Goal: Task Accomplishment & Management: Complete application form

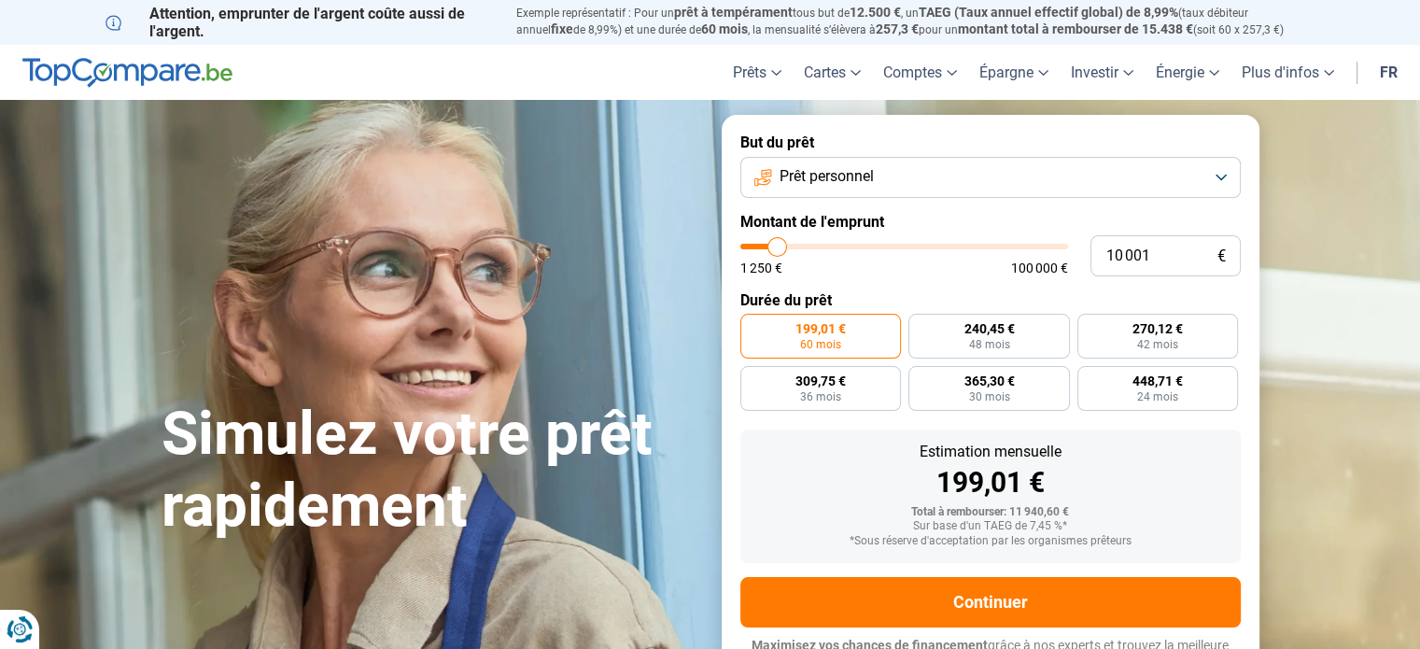
type input "11 750"
type input "11750"
type input "16 000"
type input "16000"
type input "24 250"
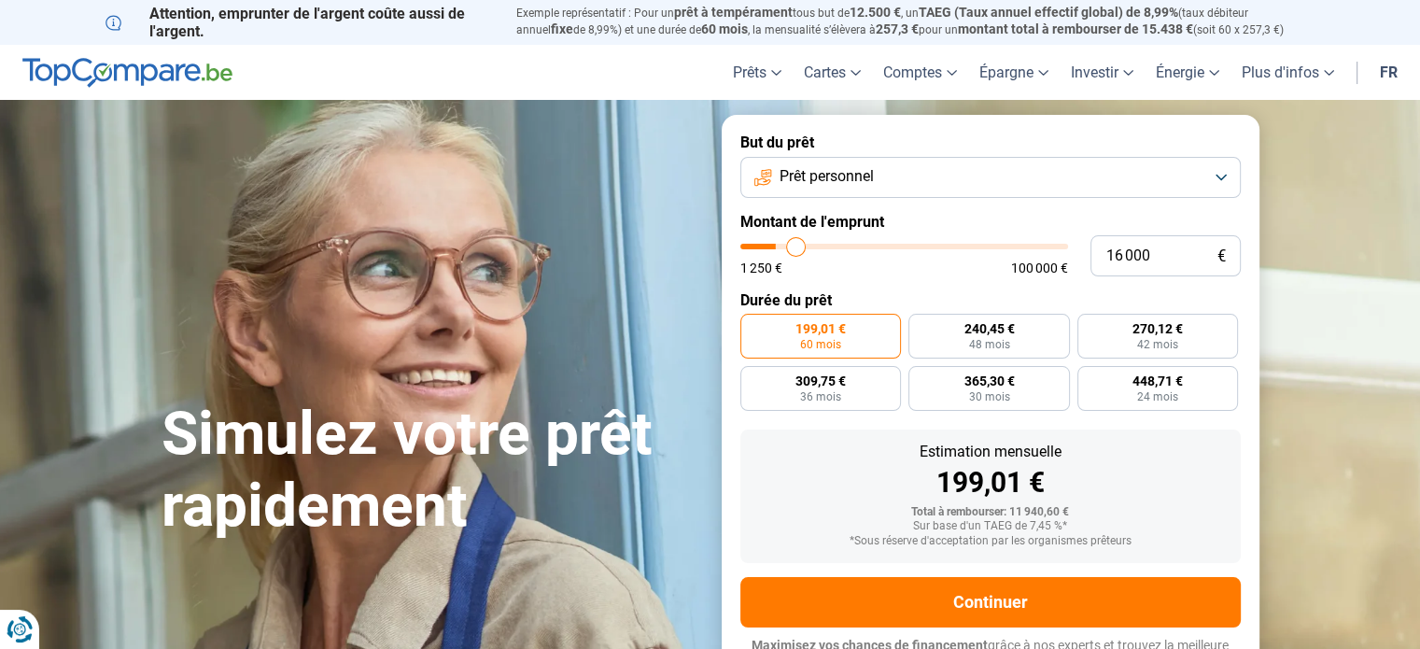
type input "24250"
type input "34 250"
type input "34250"
type input "45 750"
type input "45750"
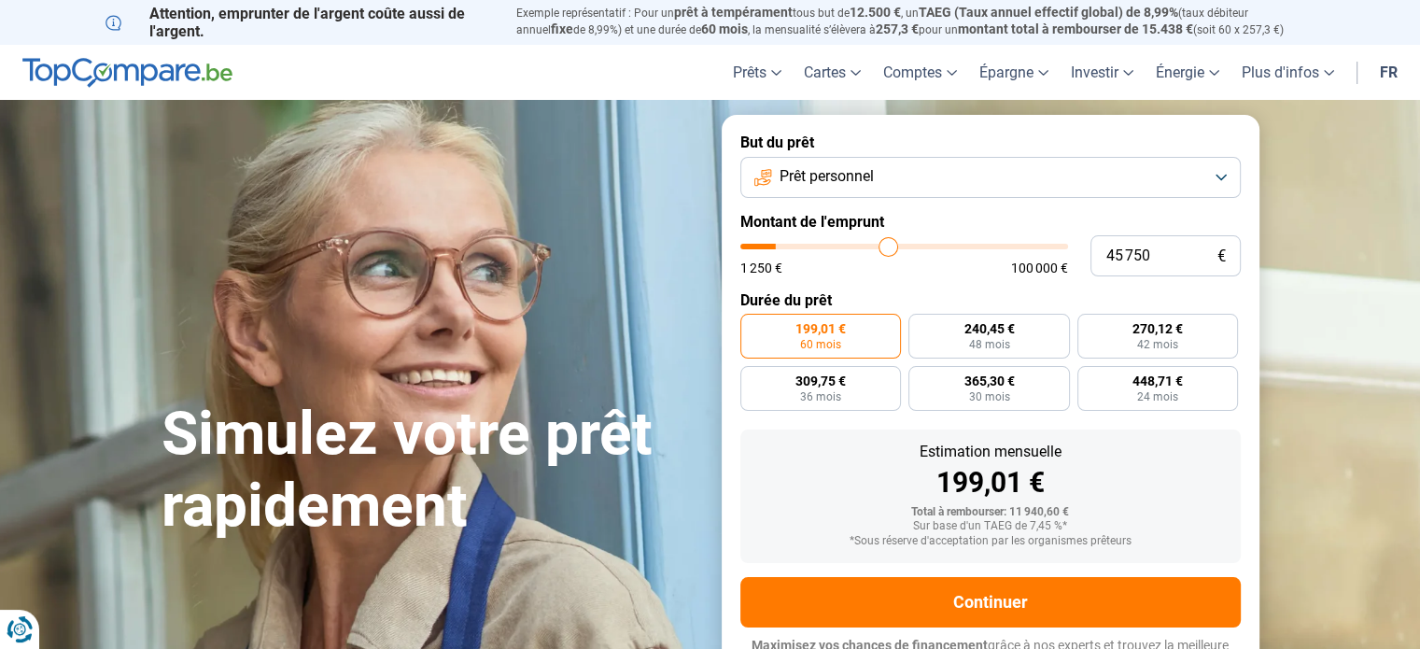
type input "61 000"
type input "61000"
type input "73 000"
type input "73000"
type input "83 250"
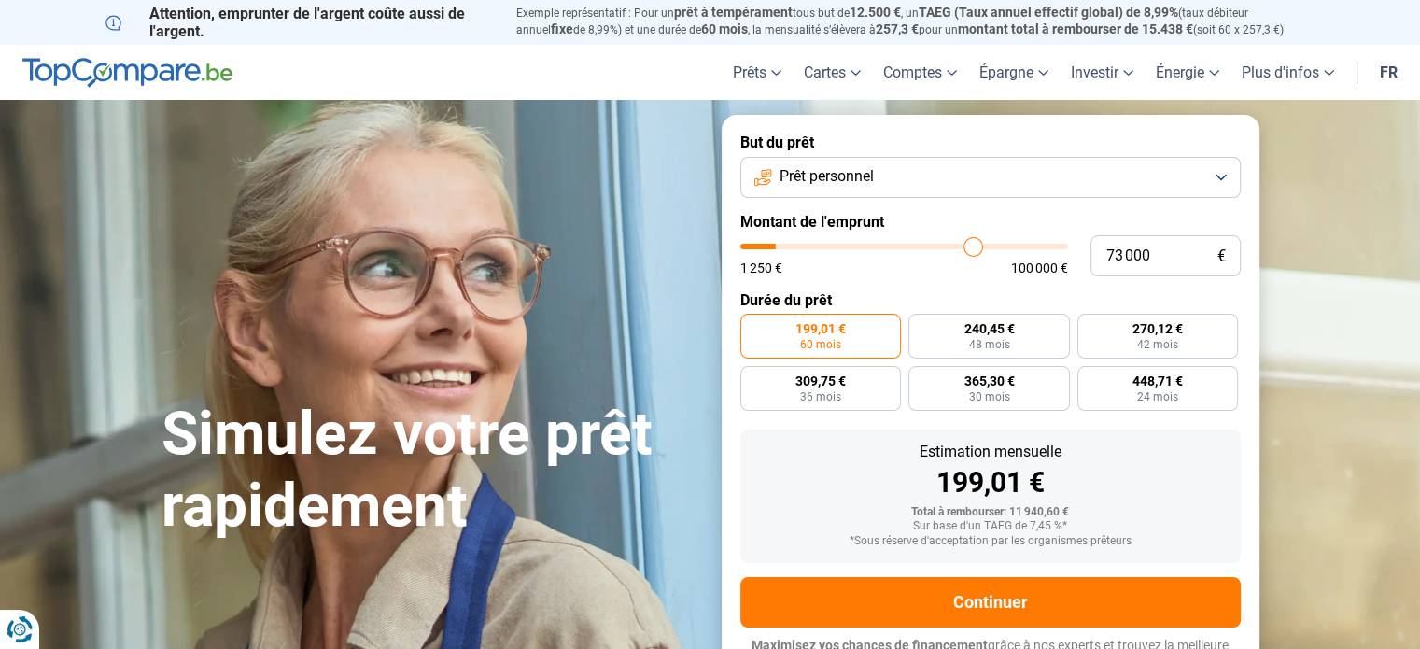
type input "83250"
type input "91 500"
type input "91500"
type input "97 000"
type input "97000"
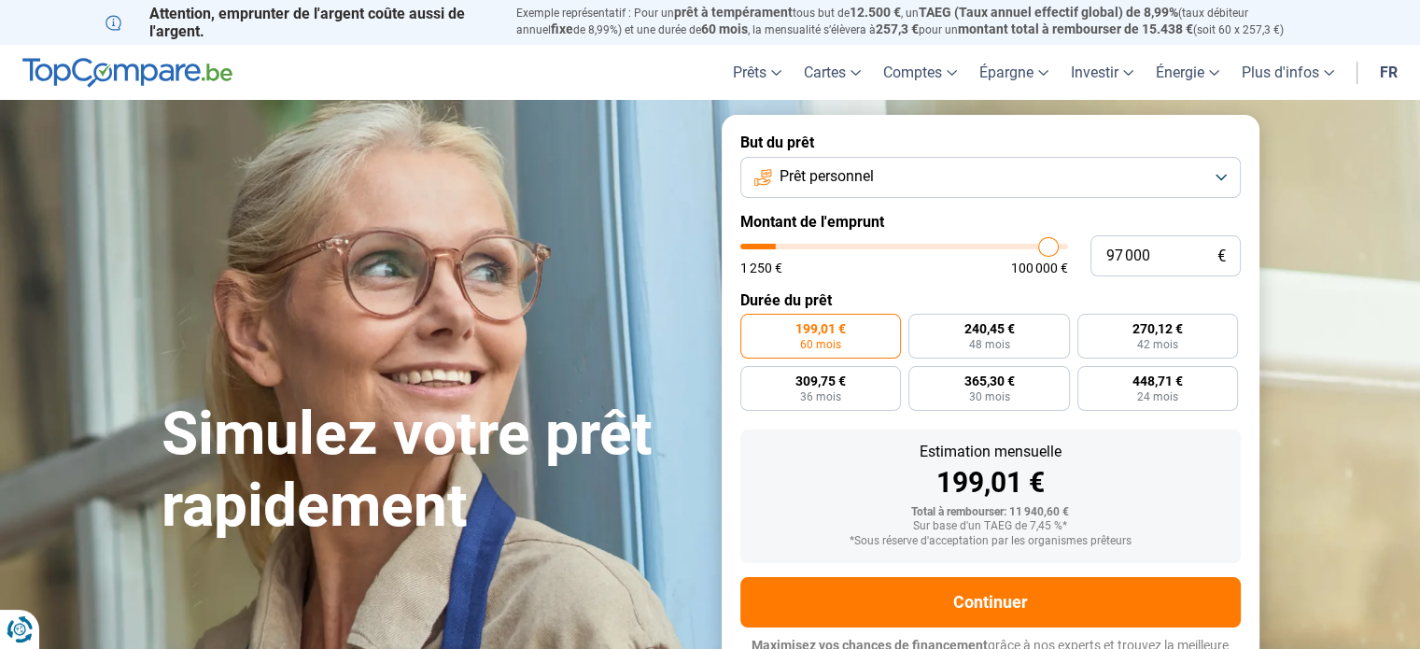
type input "100 000"
drag, startPoint x: 784, startPoint y: 241, endPoint x: 1067, endPoint y: 245, distance: 283.9
type input "100000"
click at [1067, 245] on input "range" at bounding box center [905, 247] width 328 height 6
radio input "false"
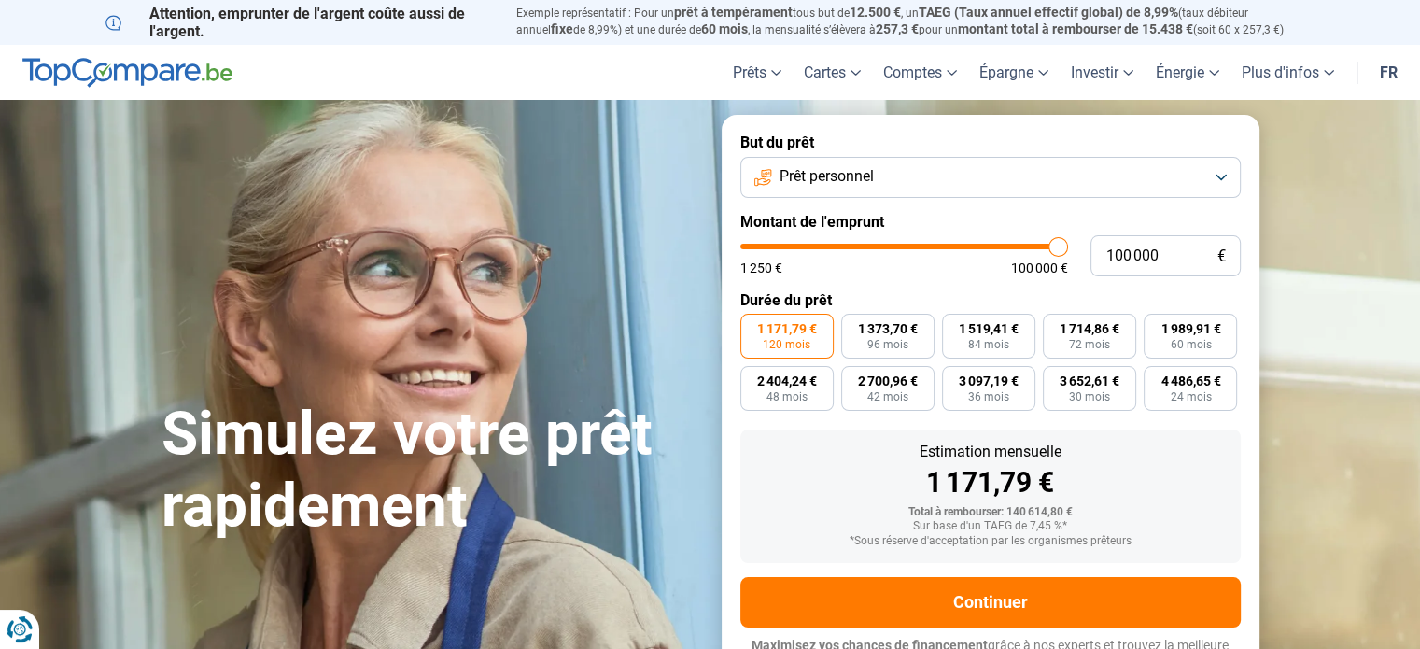
scroll to position [25, 0]
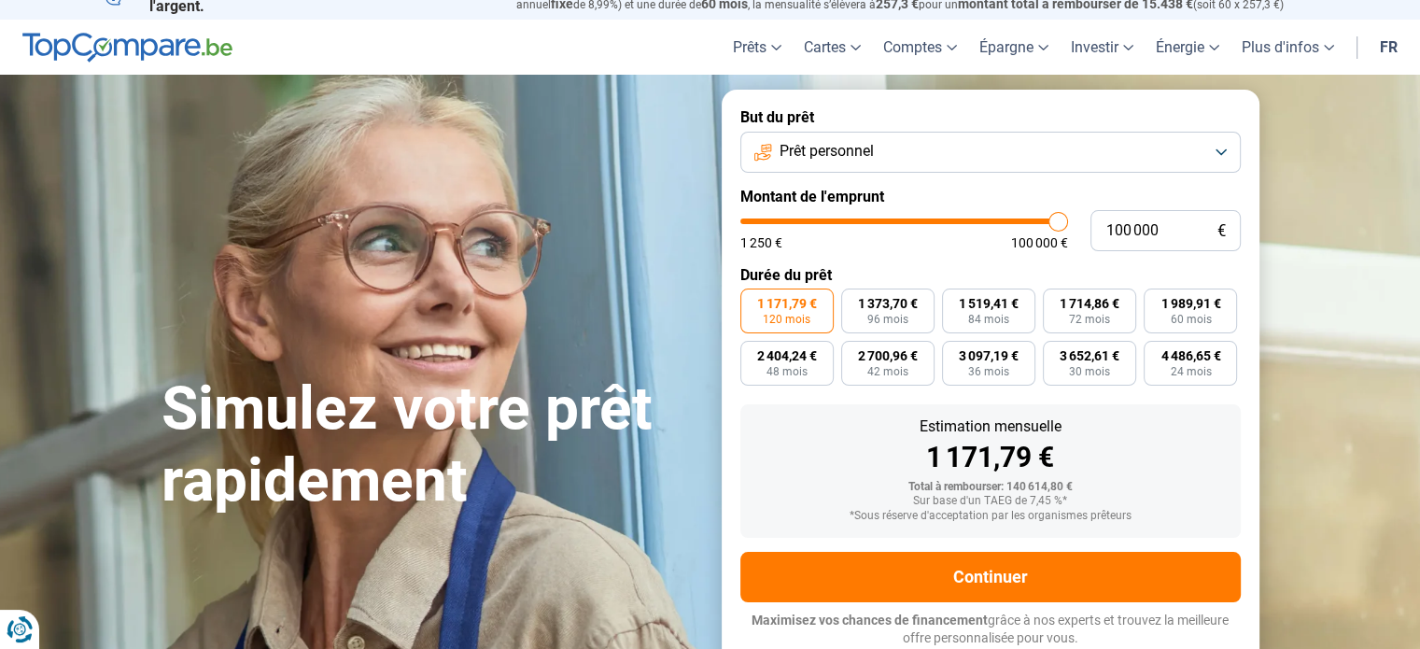
type input "97 750"
type input "97750"
type input "93 750"
type input "93750"
type input "90 500"
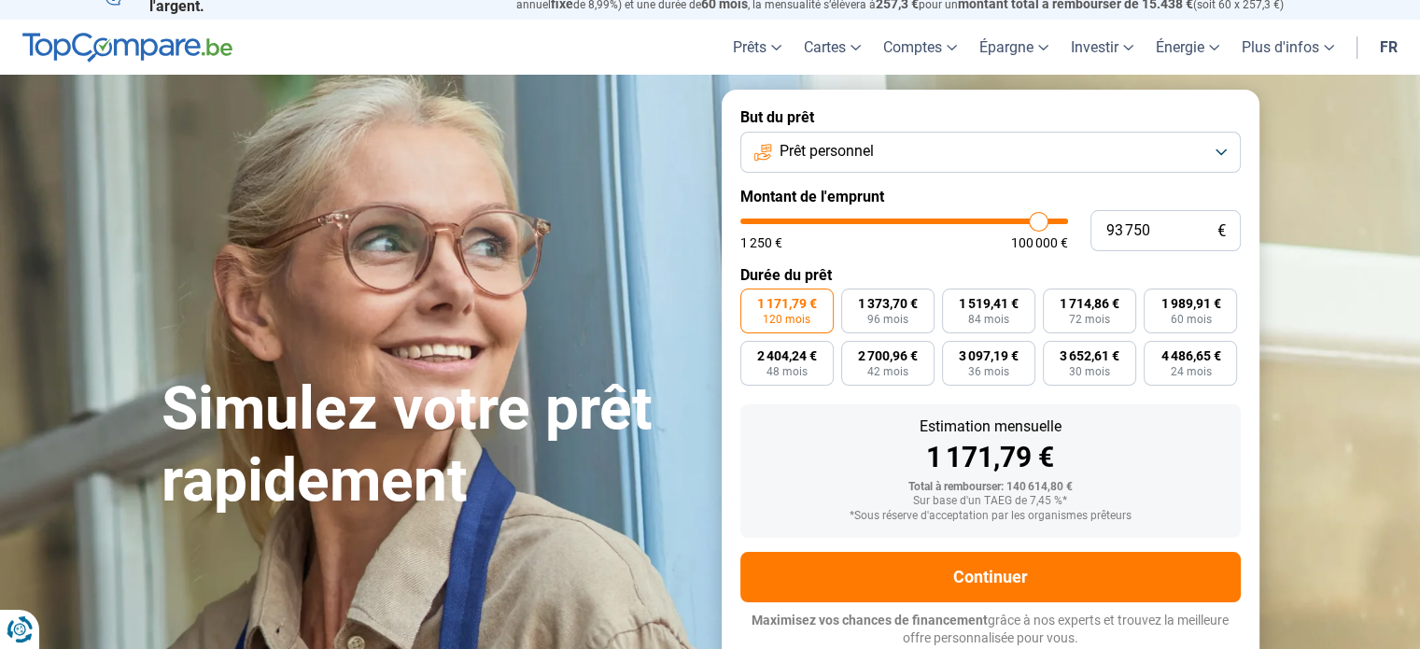
type input "90500"
type input "87 500"
type input "87500"
type input "86 500"
type input "86500"
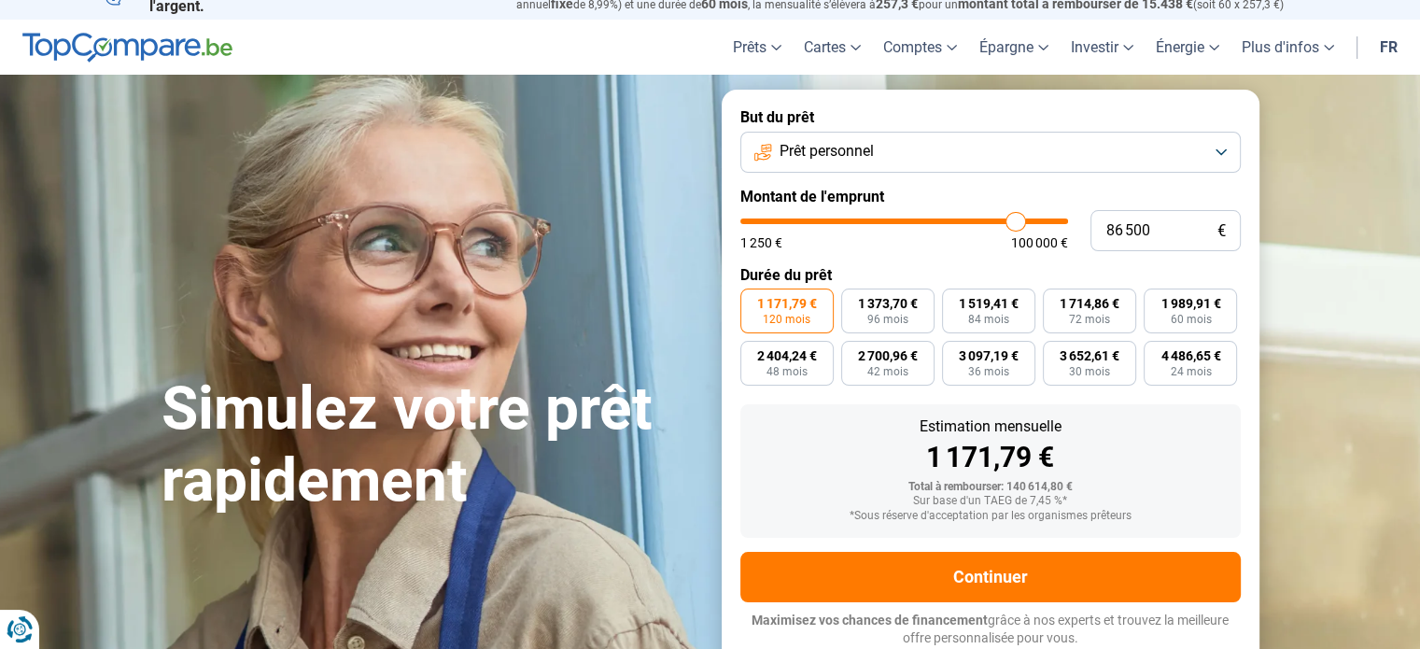
type input "86 250"
type input "86250"
type input "86 000"
type input "86000"
type input "83 750"
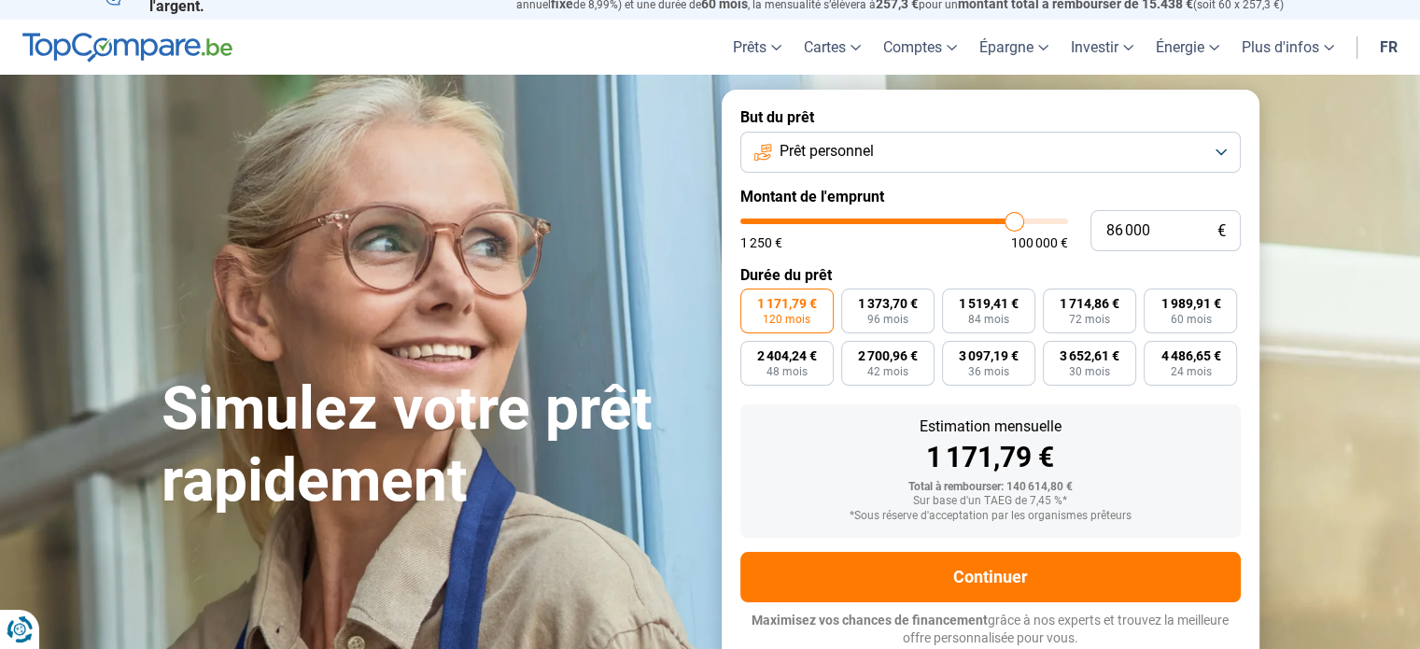
type input "83750"
type input "79 250"
type input "79250"
type input "75 500"
type input "75500"
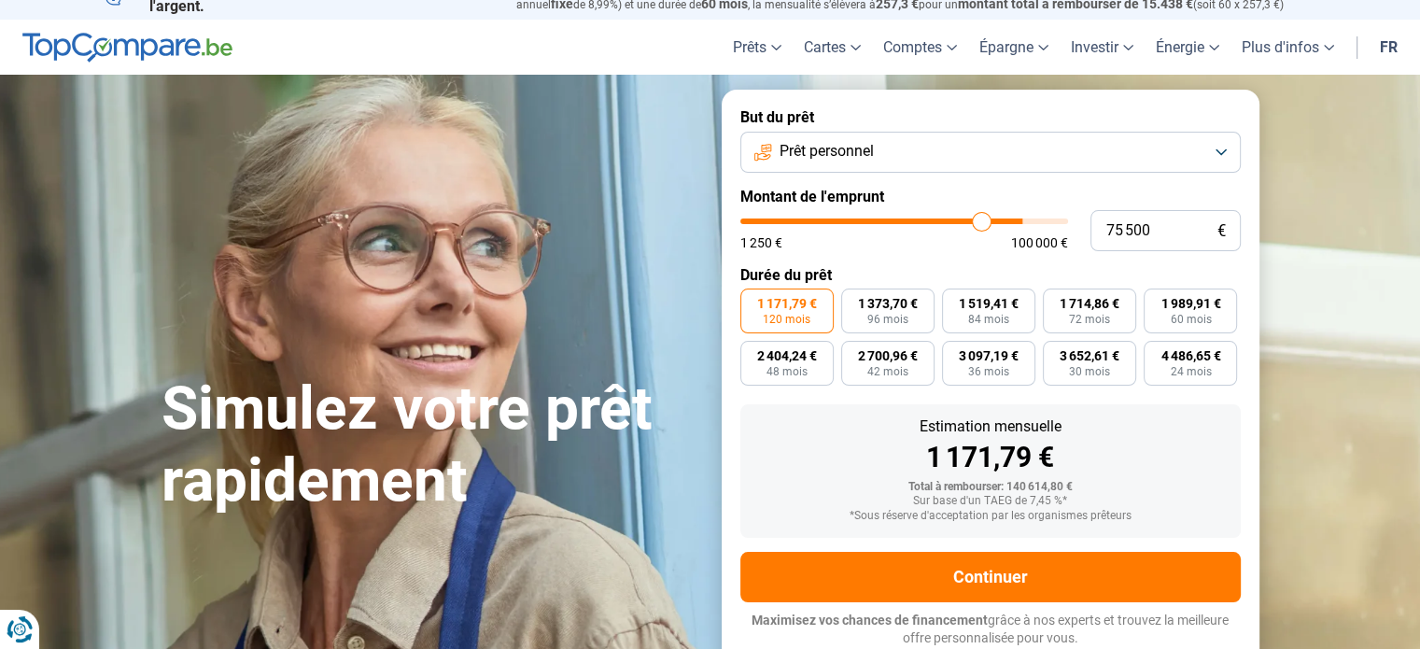
type input "73 000"
type input "73000"
type input "72 250"
type input "72250"
type input "72 000"
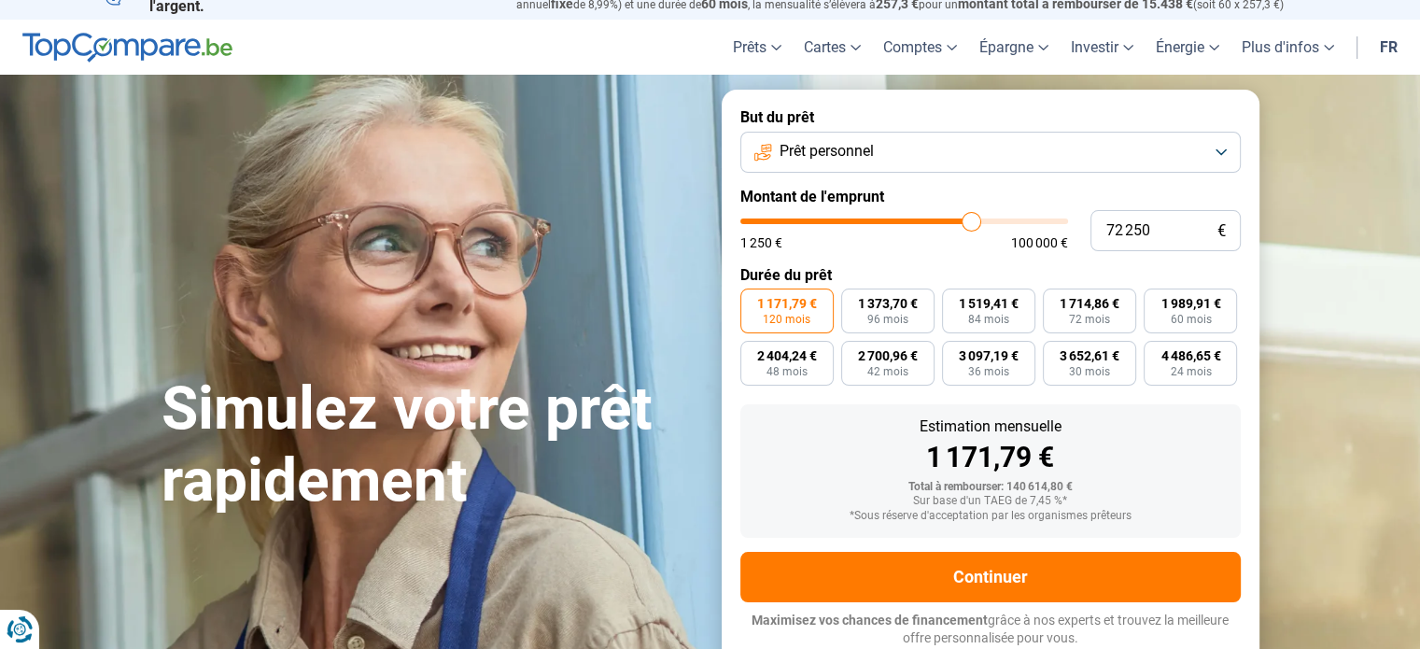
type input "72000"
type input "71 750"
type input "71750"
type input "71 500"
type input "71500"
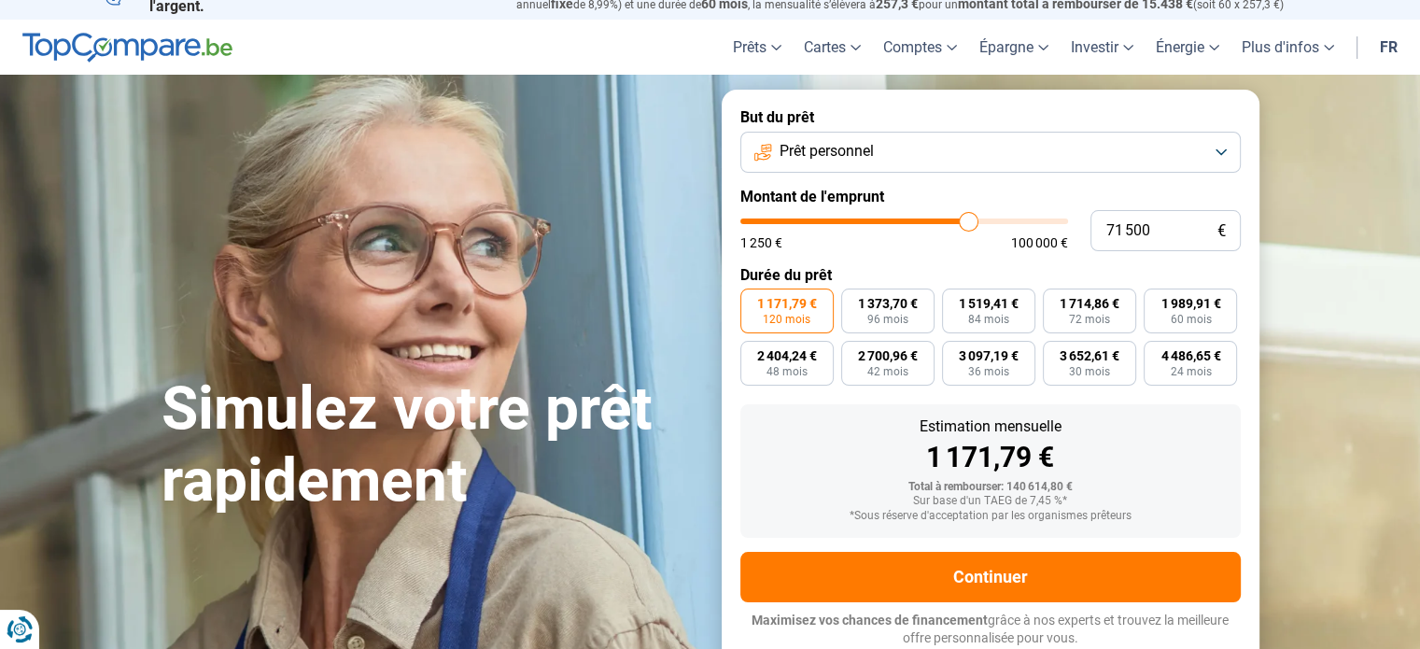
type input "71 250"
type input "71250"
type input "70 750"
type input "70750"
type input "70 250"
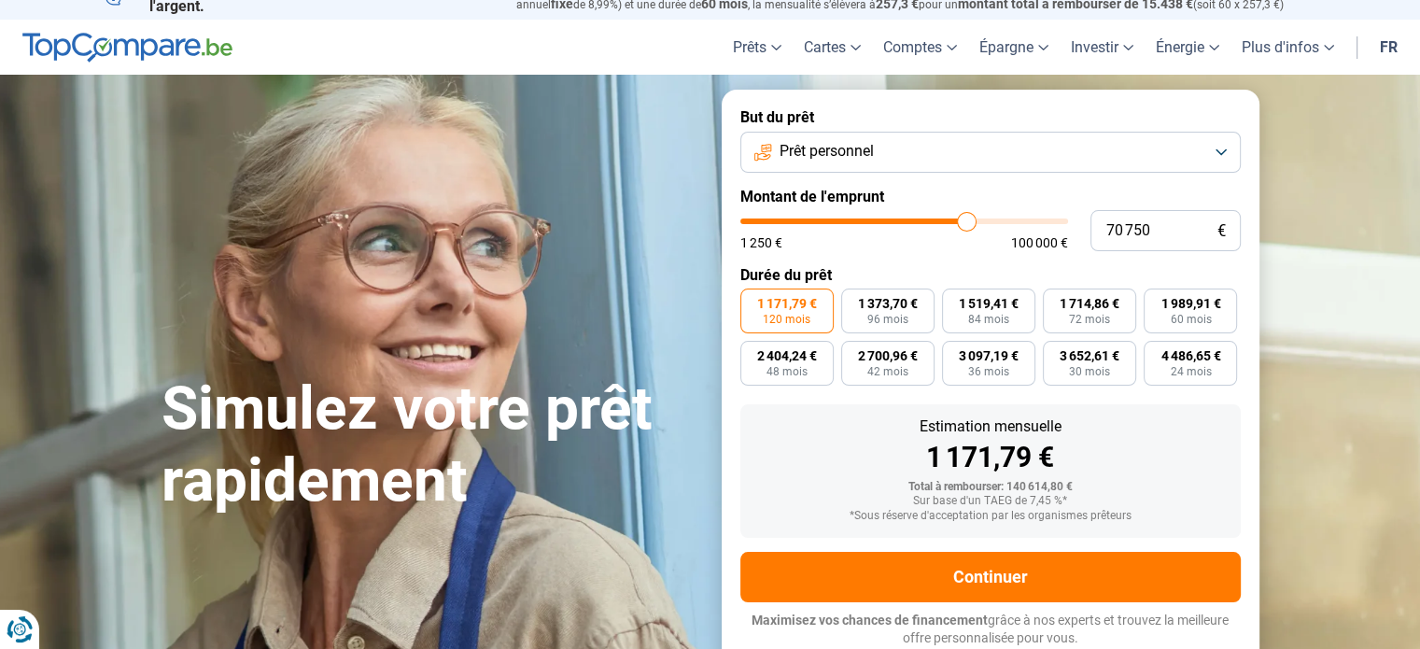
type input "70250"
type input "70 000"
type input "70000"
type input "69 750"
type input "69750"
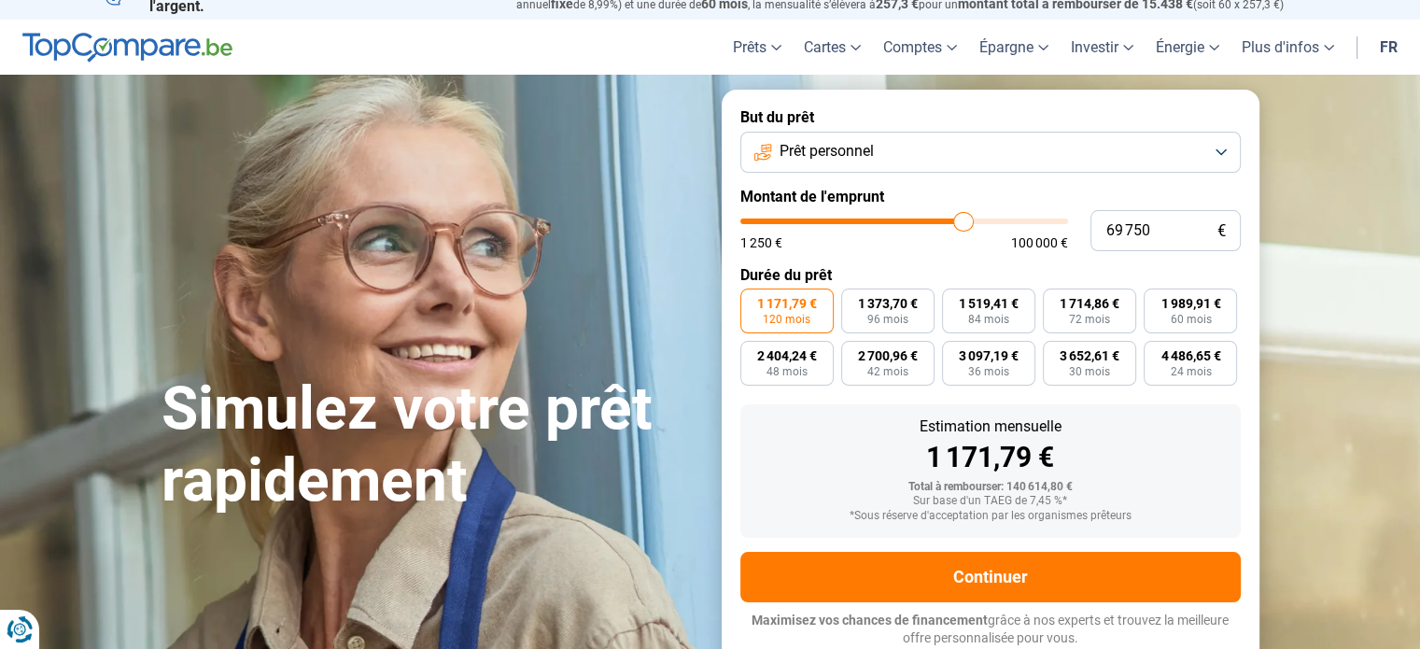
type input "69 250"
type input "69250"
type input "68 750"
type input "68750"
type input "67 500"
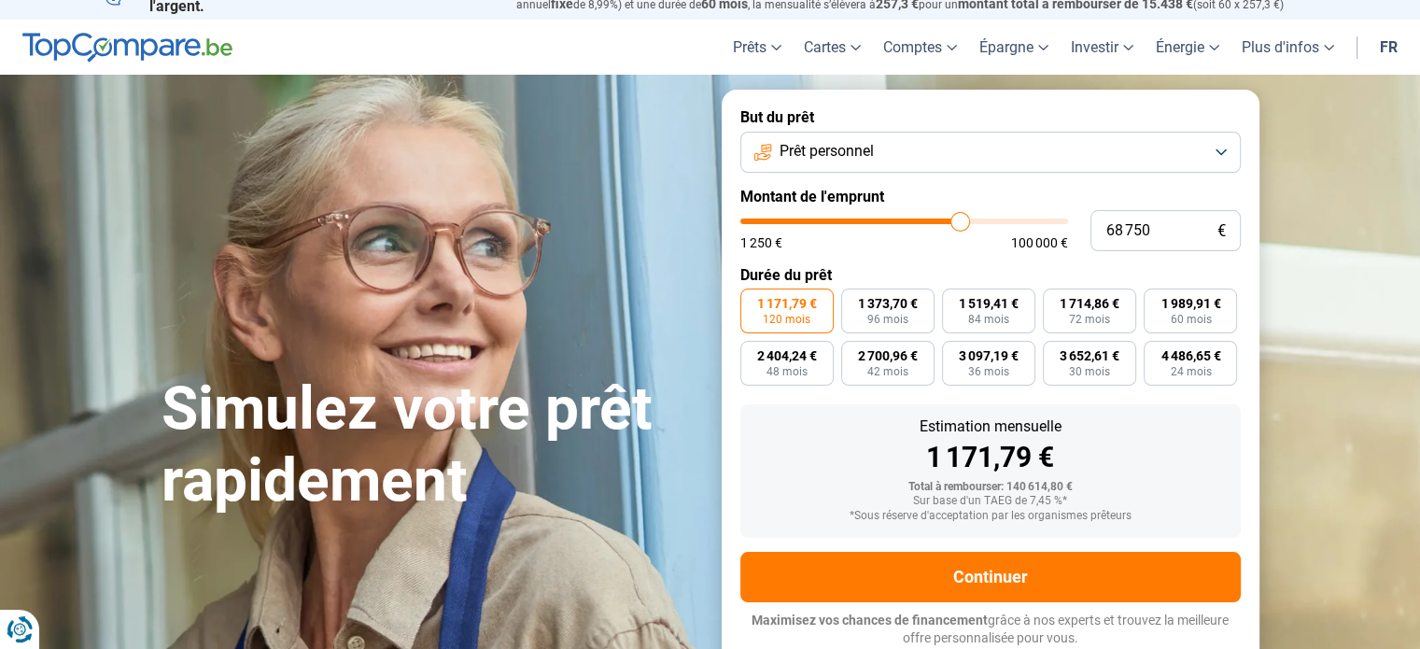
type input "67500"
type input "66 000"
type input "66000"
type input "65 000"
type input "65000"
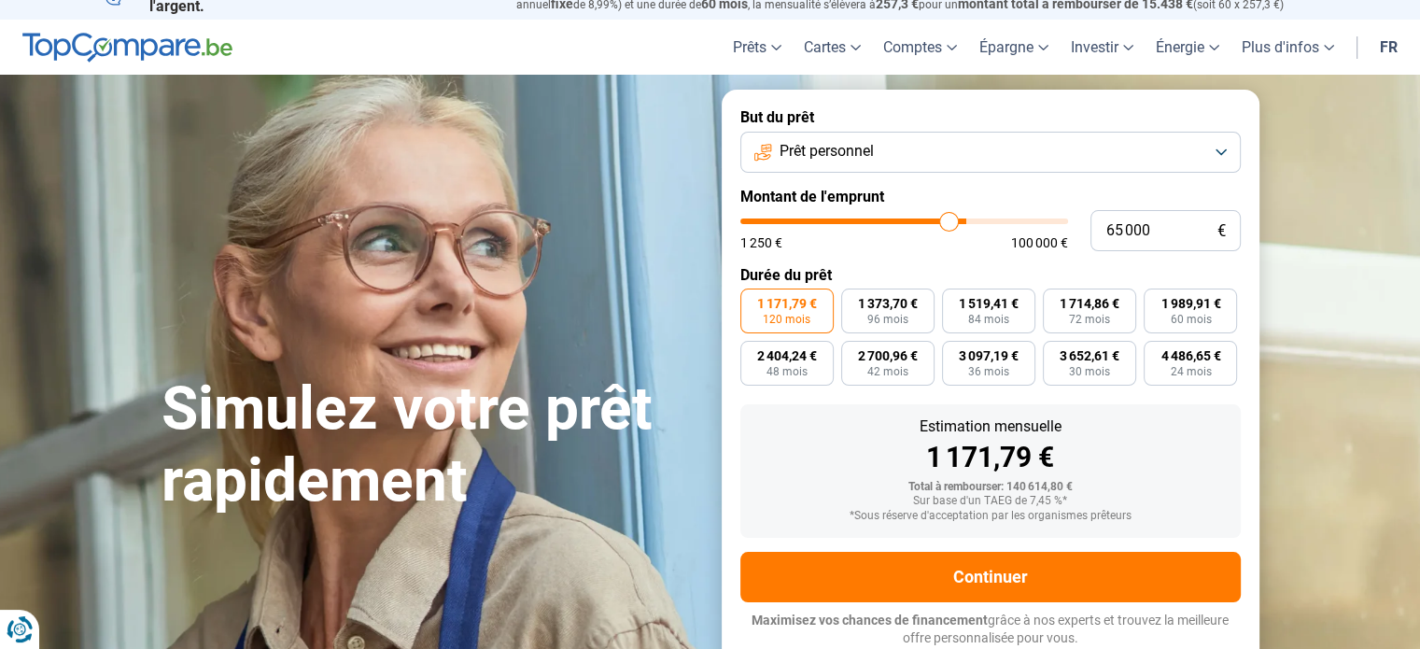
type input "64 500"
type input "64500"
type input "64 750"
type input "64750"
type input "65 000"
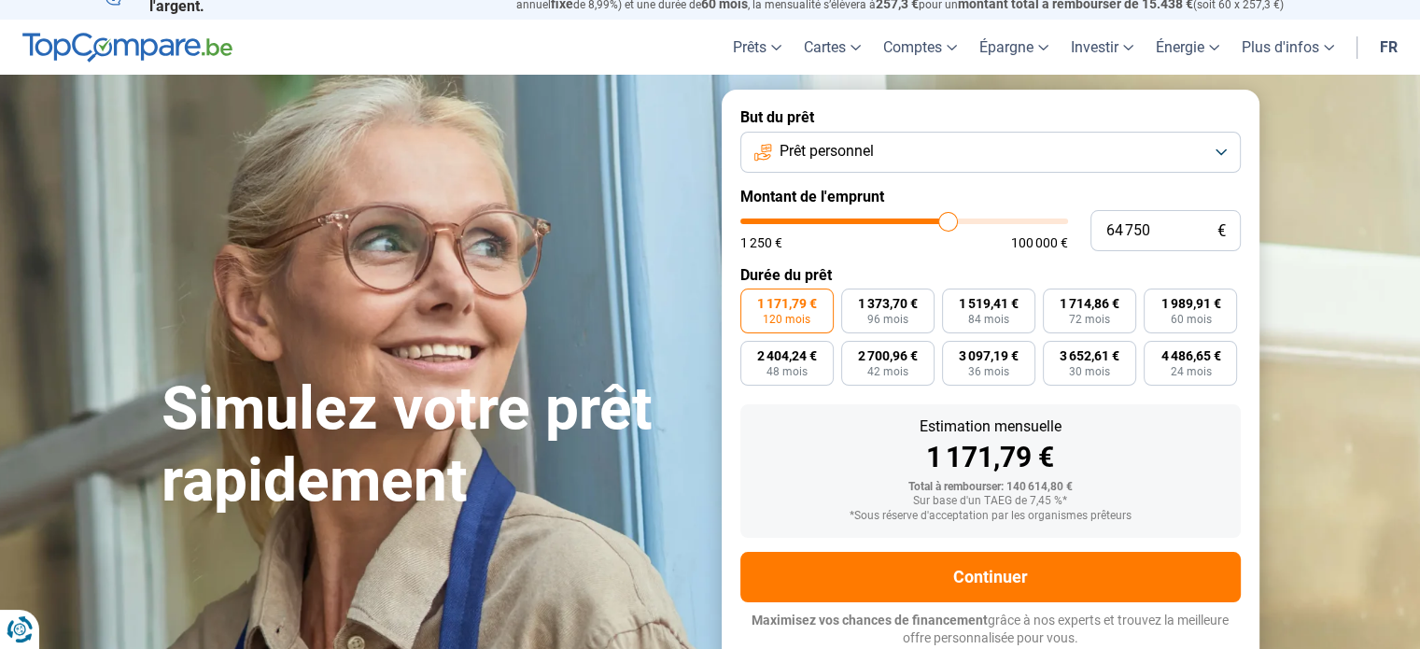
type input "65000"
type input "65 250"
type input "65250"
type input "65 500"
type input "65500"
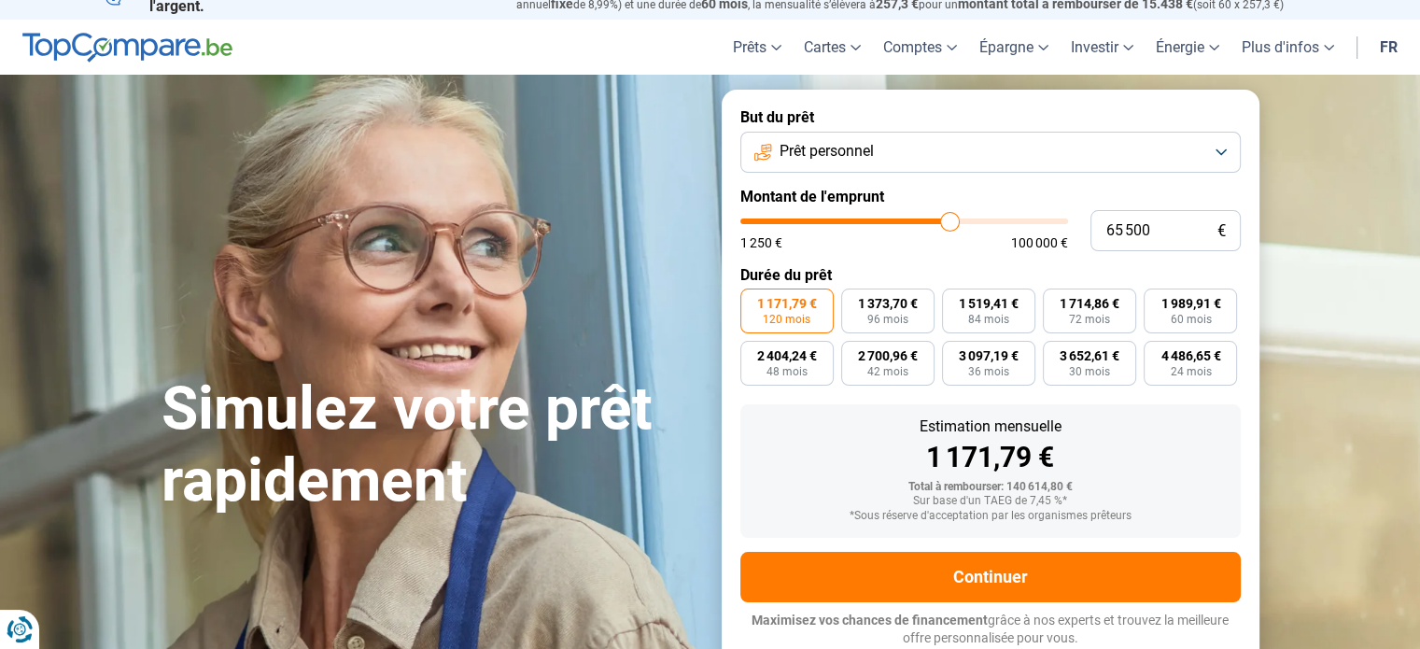
type input "65 750"
drag, startPoint x: 1057, startPoint y: 217, endPoint x: 951, endPoint y: 222, distance: 106.6
type input "65750"
click at [951, 222] on input "range" at bounding box center [905, 222] width 328 height 6
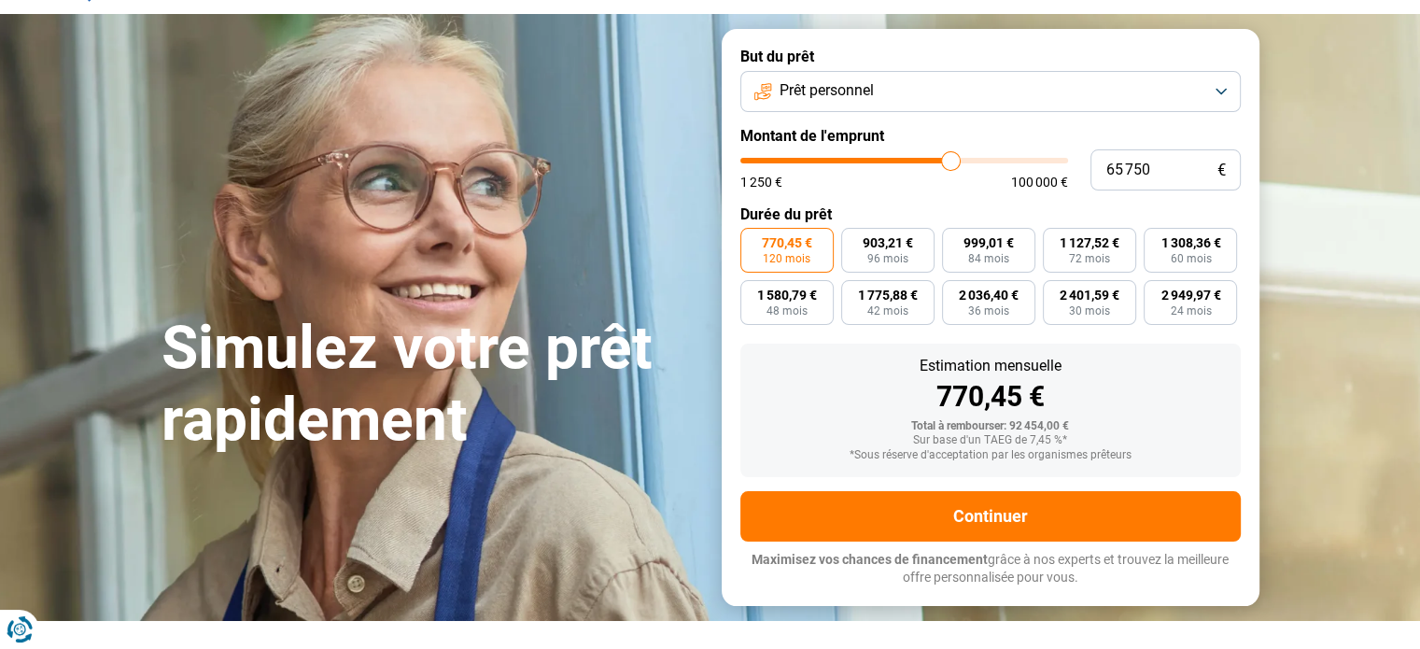
scroll to position [119, 0]
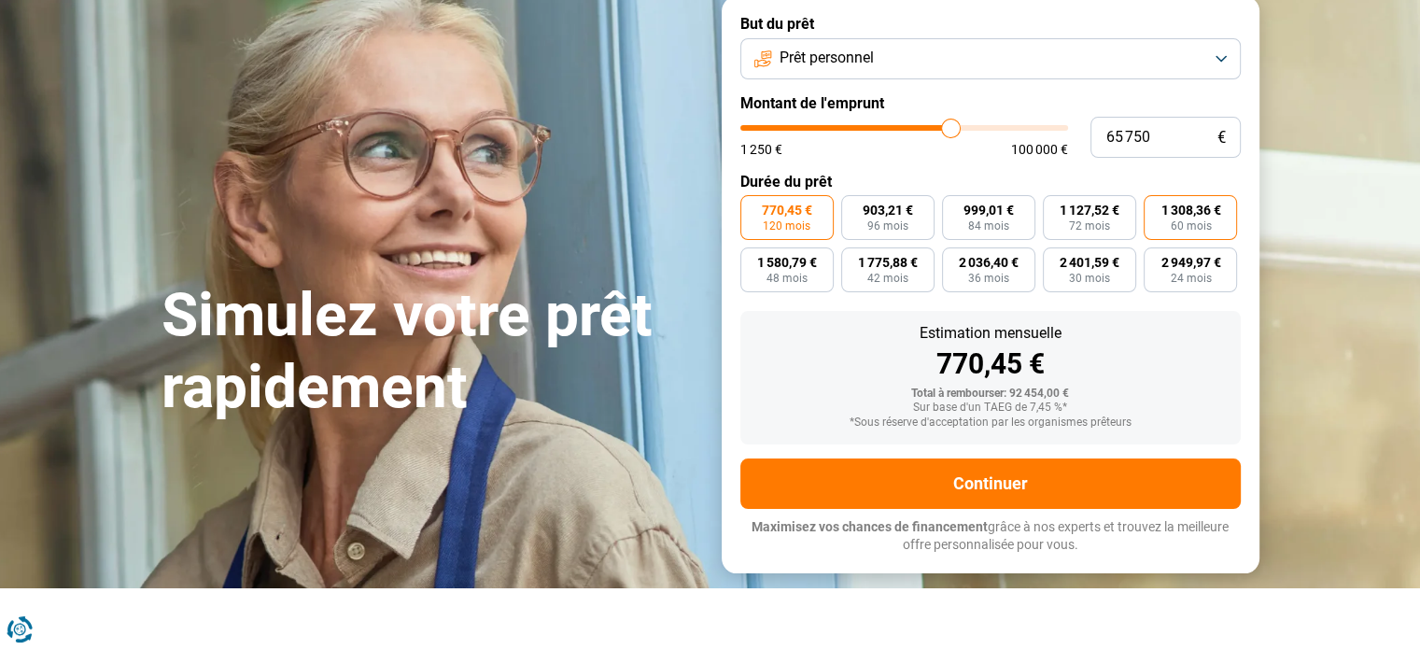
click at [1165, 228] on label "1 308,36 € 60 mois" at bounding box center [1190, 217] width 93 height 45
click at [1156, 207] on input "1 308,36 € 60 mois" at bounding box center [1150, 201] width 12 height 12
radio input "true"
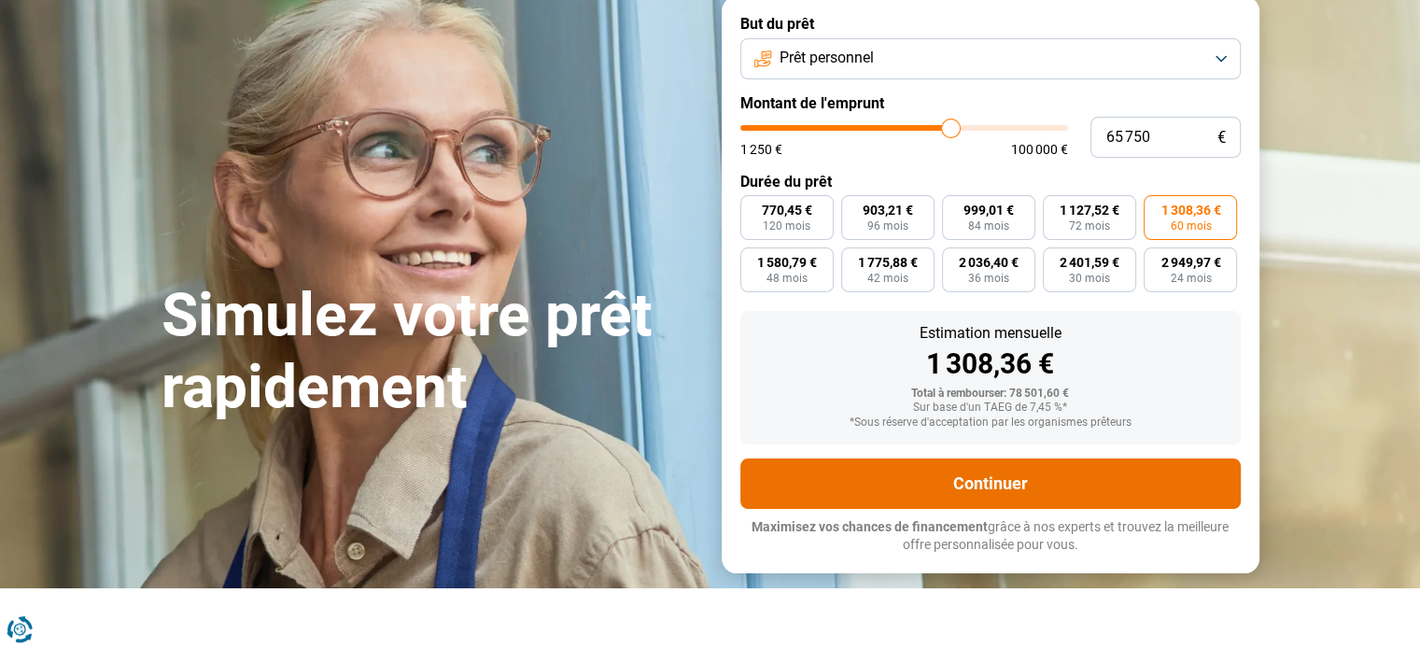
click at [972, 473] on button "Continuer" at bounding box center [991, 484] width 501 height 50
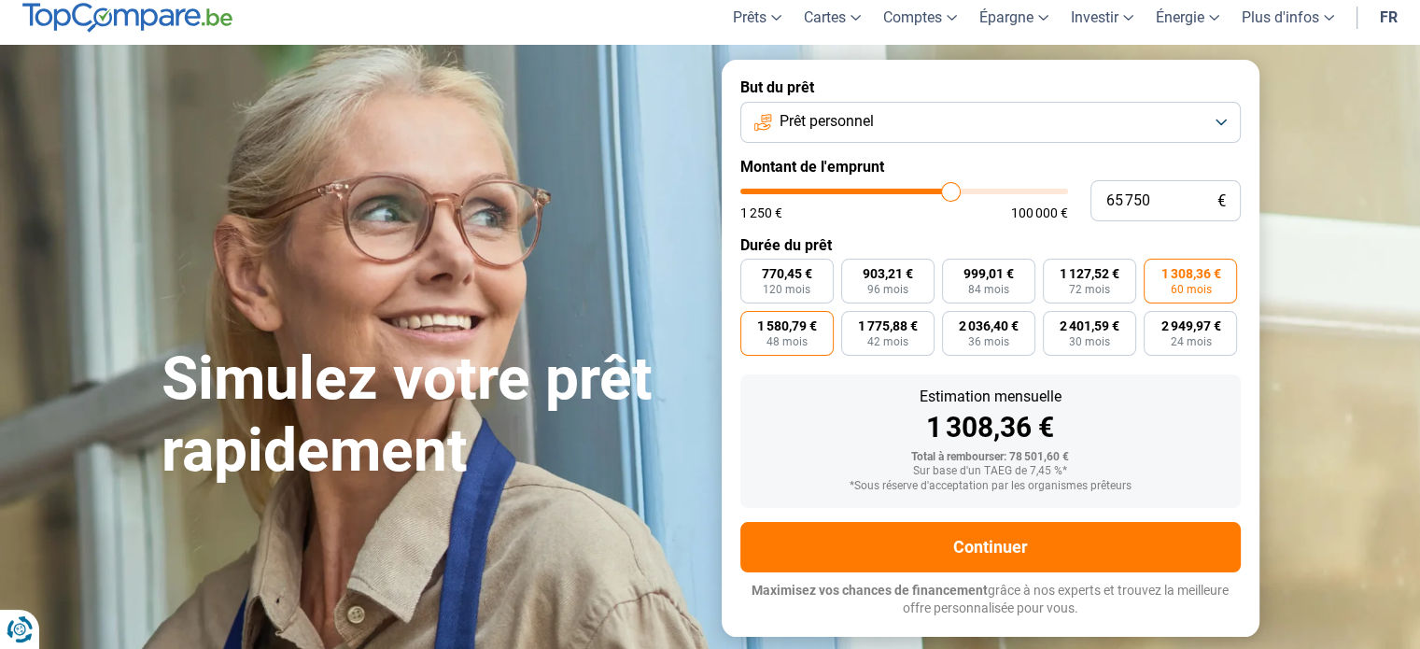
scroll to position [0, 0]
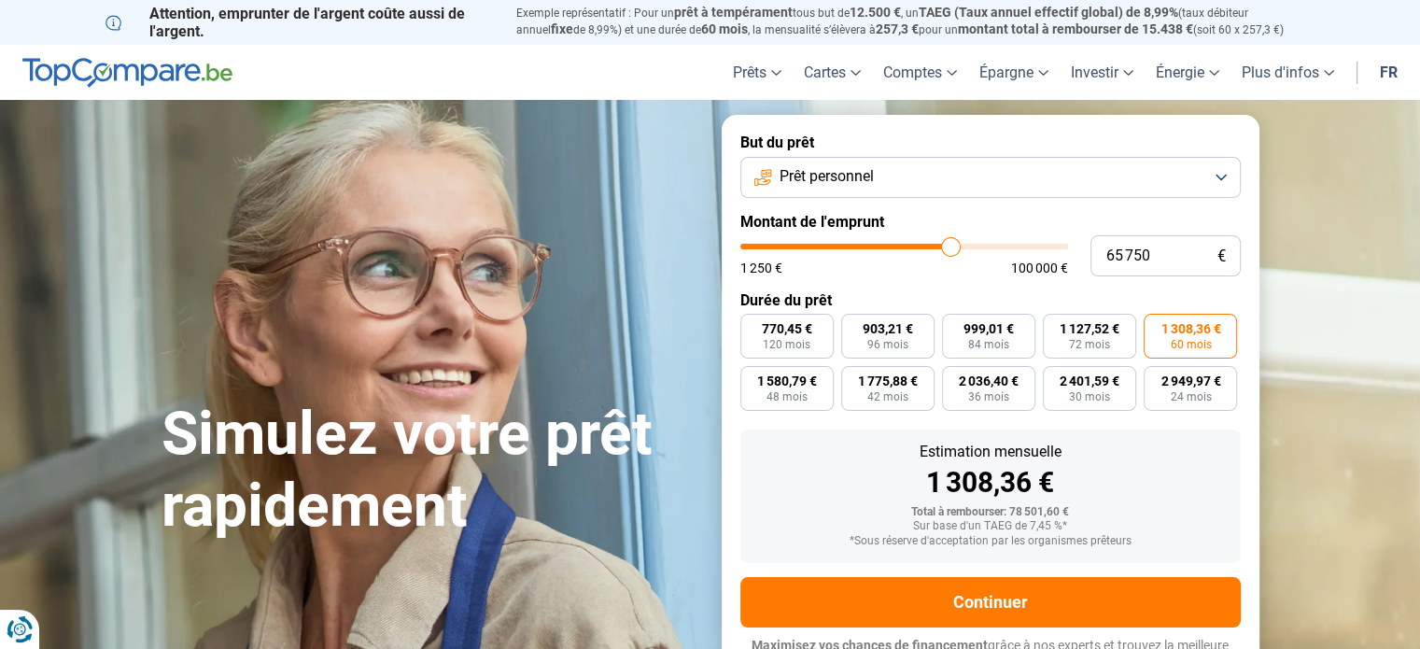
click at [1391, 68] on link "fr" at bounding box center [1389, 72] width 40 height 55
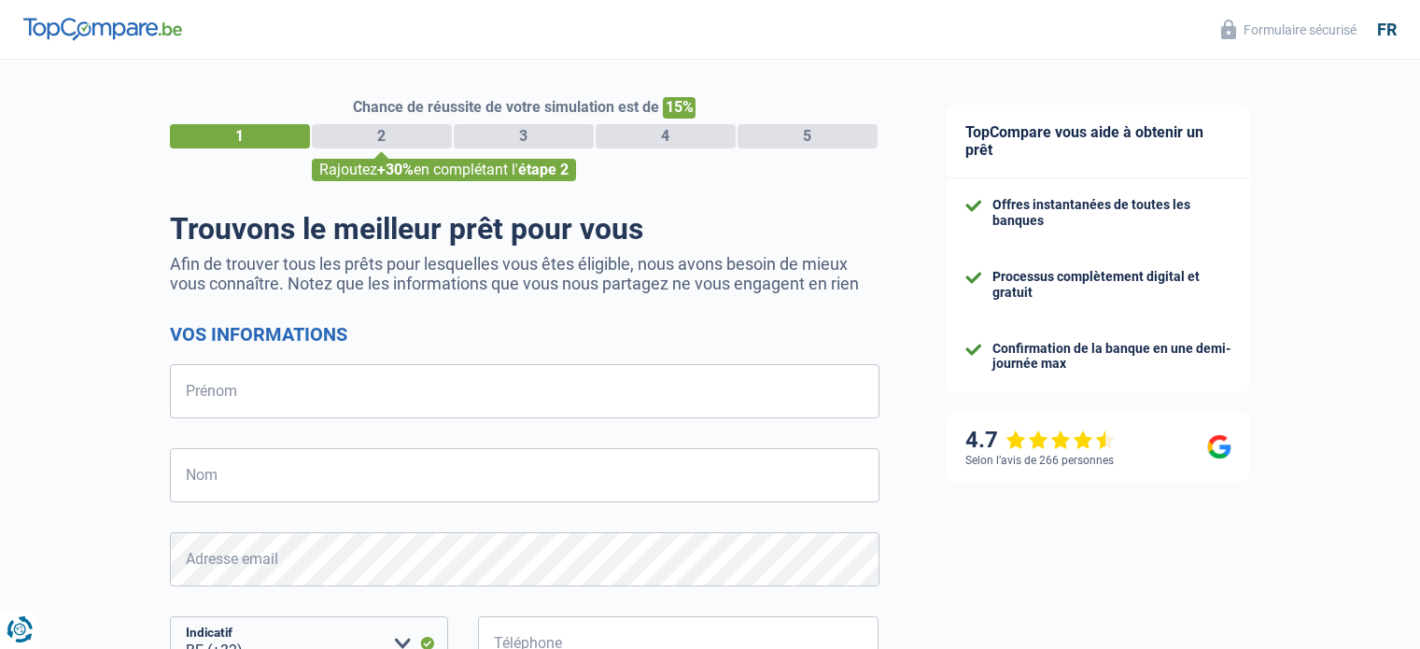
select select "32"
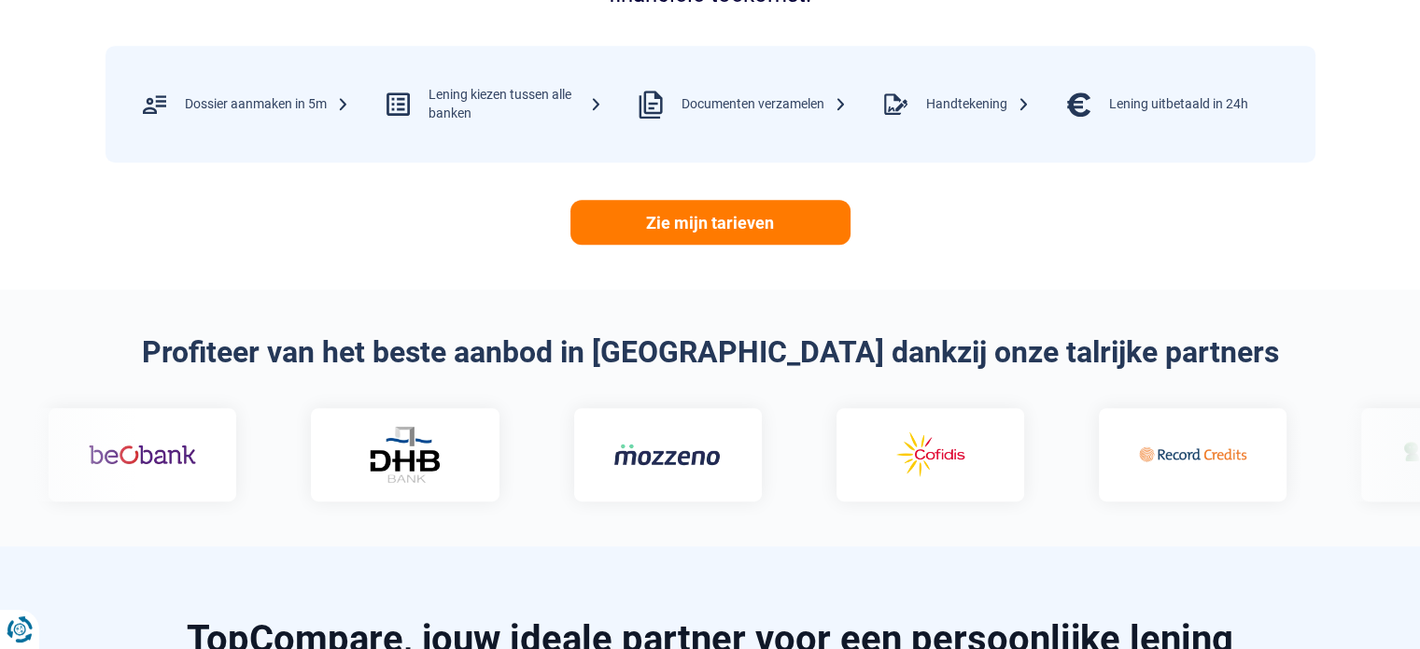
scroll to position [934, 0]
